Goal: Information Seeking & Learning: Learn about a topic

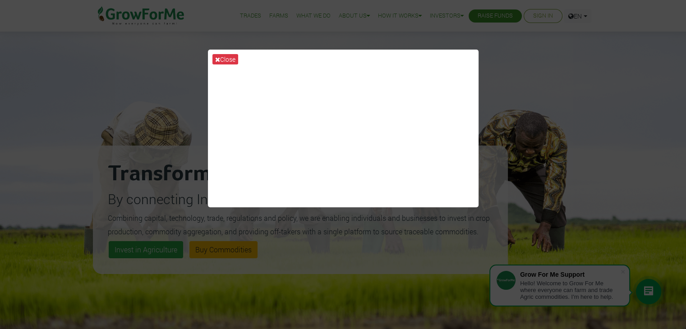
click at [505, 70] on div "Close" at bounding box center [343, 164] width 686 height 329
click at [235, 58] on button "Close" at bounding box center [225, 59] width 26 height 10
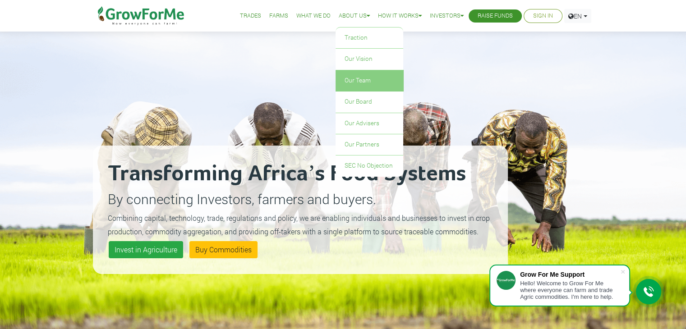
click at [348, 78] on link "Our Team" at bounding box center [369, 80] width 68 height 21
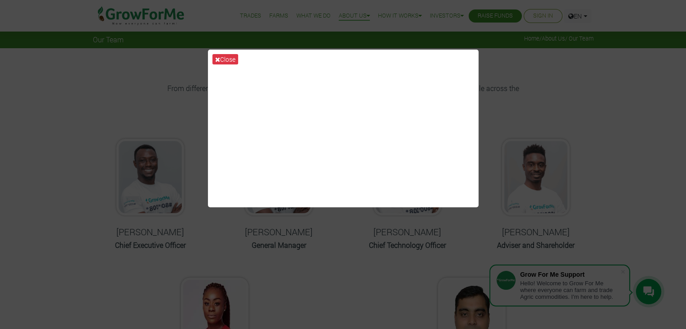
click at [569, 96] on div "Close" at bounding box center [343, 164] width 686 height 329
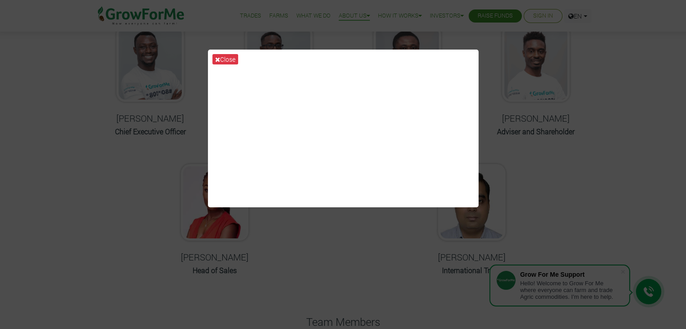
scroll to position [65, 0]
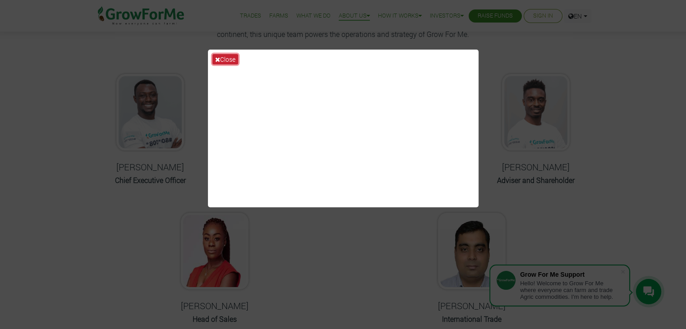
click at [233, 60] on button "Close" at bounding box center [225, 59] width 26 height 10
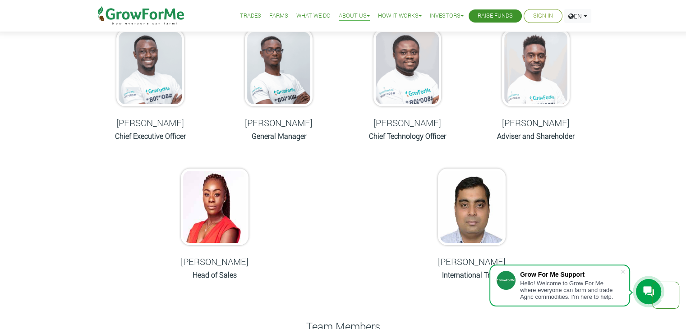
scroll to position [0, 0]
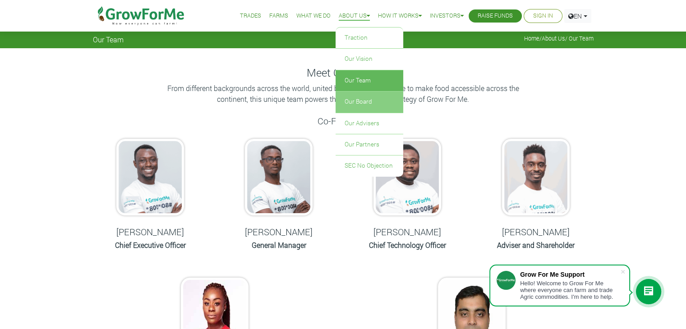
click at [348, 101] on link "Our Board" at bounding box center [369, 101] width 68 height 21
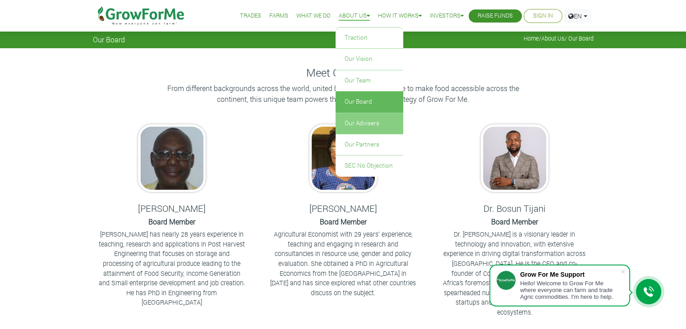
click at [368, 119] on link "Our Advisers" at bounding box center [369, 123] width 68 height 21
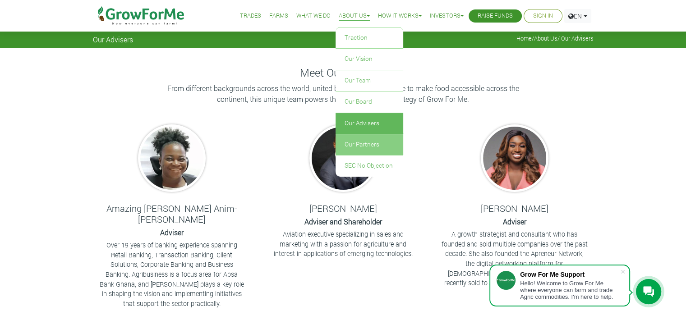
click at [348, 146] on link "Our Partners" at bounding box center [369, 144] width 68 height 21
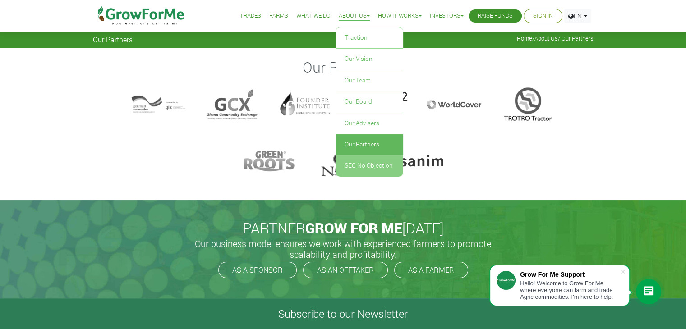
click at [361, 161] on link "SEC No Objection" at bounding box center [369, 165] width 68 height 21
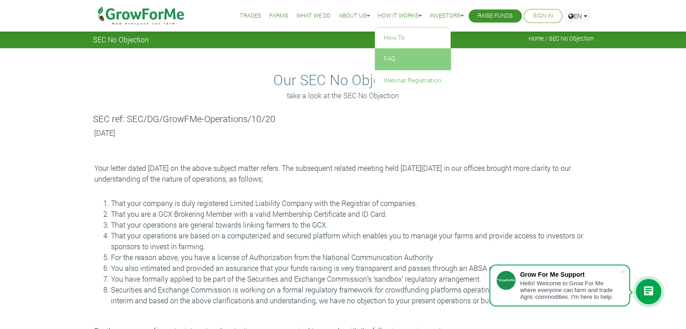
click at [382, 55] on link "FAQ" at bounding box center [413, 59] width 76 height 21
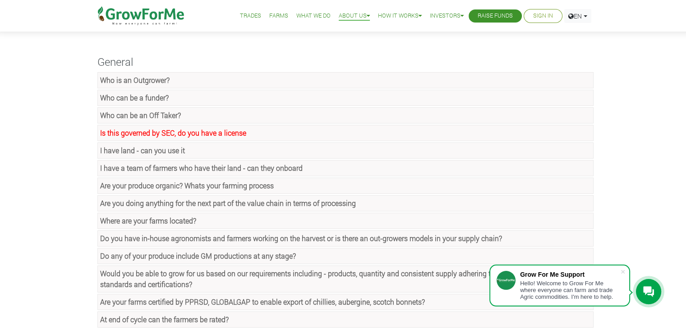
scroll to position [45, 0]
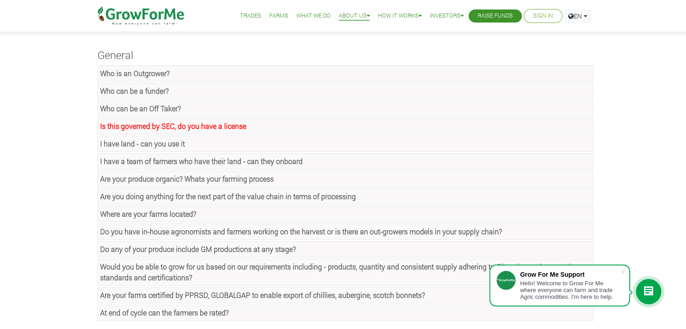
click at [334, 92] on link "Who can be a funder?" at bounding box center [345, 91] width 496 height 16
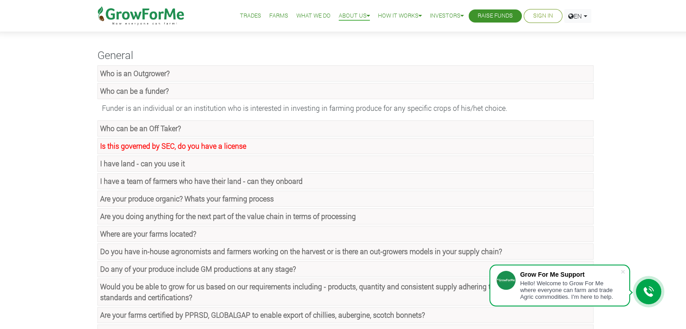
click at [334, 92] on link "Who can be a funder?" at bounding box center [345, 91] width 496 height 16
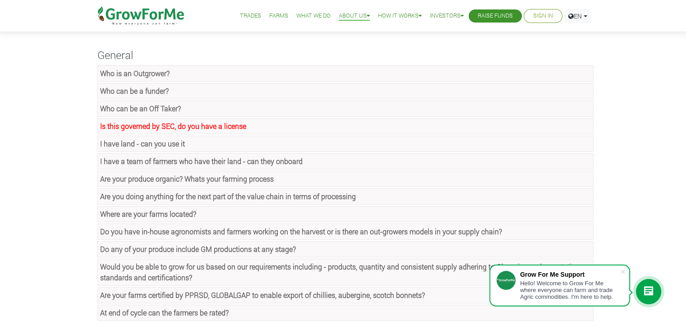
click at [336, 126] on link "Is this governed by SEC, do you have a license" at bounding box center [345, 126] width 496 height 16
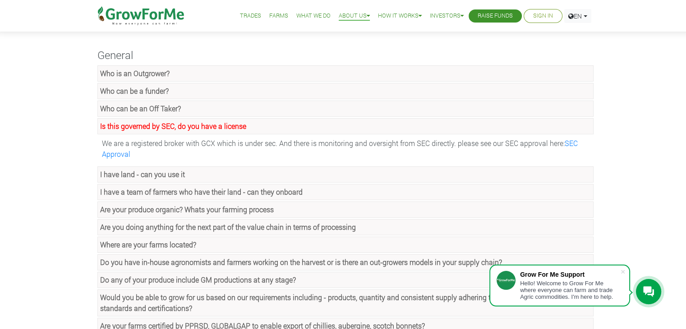
click at [336, 125] on link "Is this governed by SEC, do you have a license" at bounding box center [345, 126] width 496 height 16
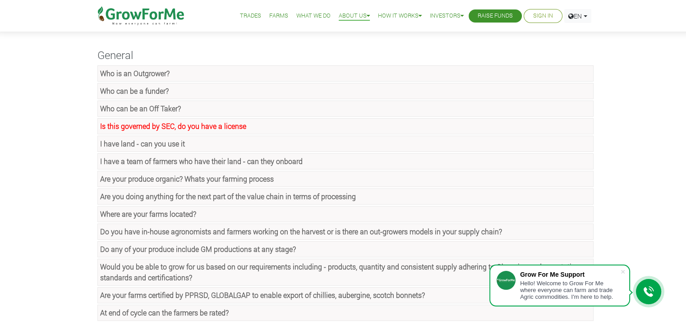
click at [336, 140] on link "I have land - can you use it" at bounding box center [345, 144] width 496 height 16
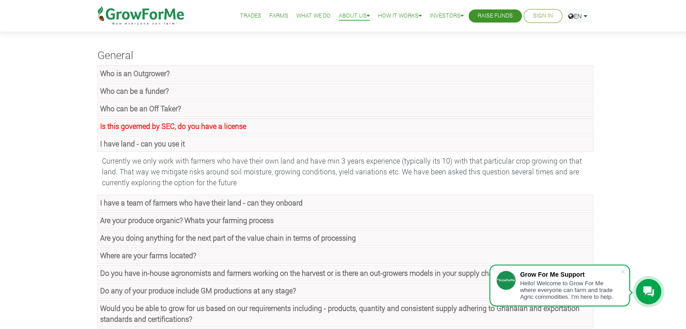
click at [336, 140] on link "I have land - can you use it" at bounding box center [345, 144] width 496 height 16
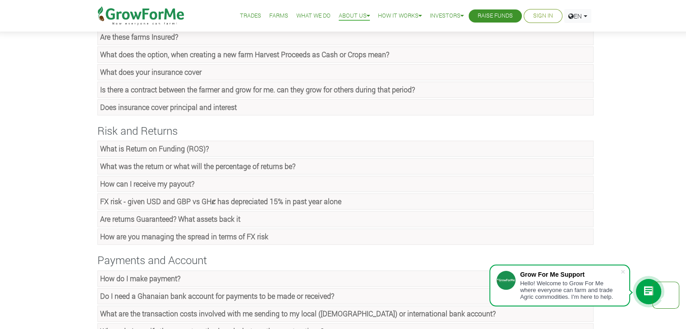
scroll to position [455, 0]
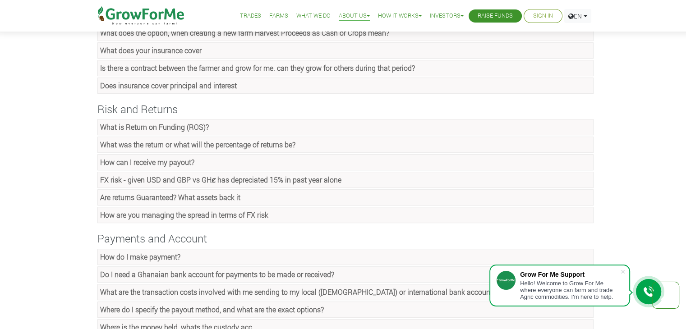
click at [315, 157] on link "How can I receive my payout?" at bounding box center [345, 162] width 496 height 16
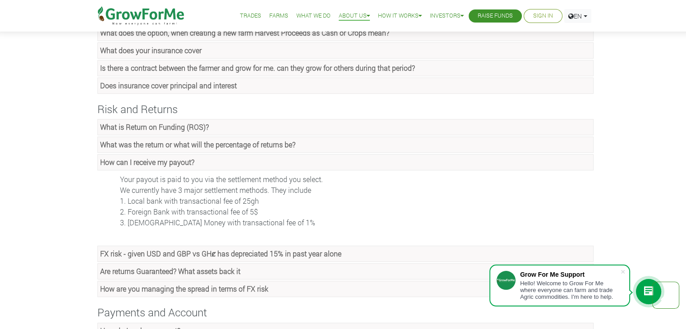
click at [311, 267] on link "Are returns Guaranteed? What assets back it" at bounding box center [345, 271] width 496 height 16
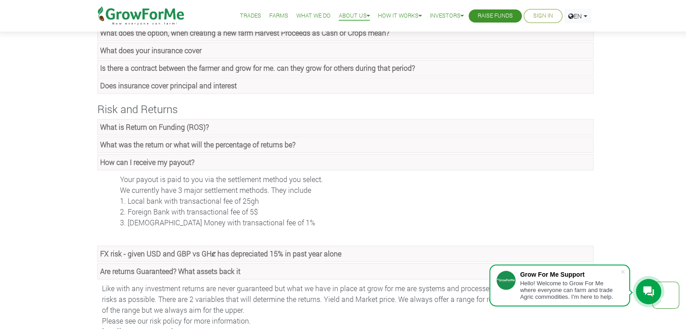
click at [541, 22] on li "Sign In" at bounding box center [542, 16] width 39 height 14
click at [539, 18] on link "Sign In" at bounding box center [543, 15] width 20 height 9
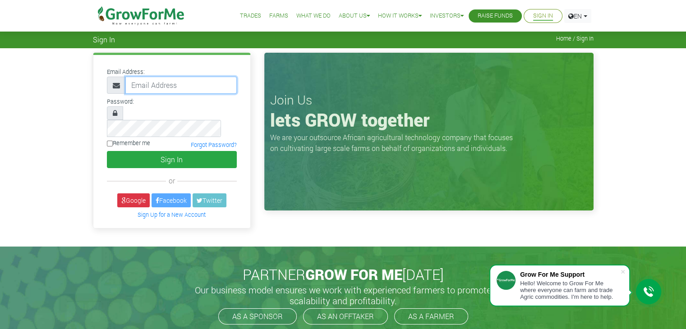
click at [177, 82] on input "email" at bounding box center [180, 85] width 111 height 17
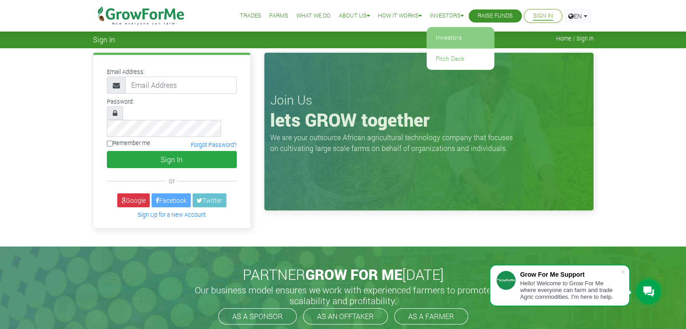
click at [443, 45] on link "Investors" at bounding box center [460, 37] width 68 height 21
